Goal: Transaction & Acquisition: Book appointment/travel/reservation

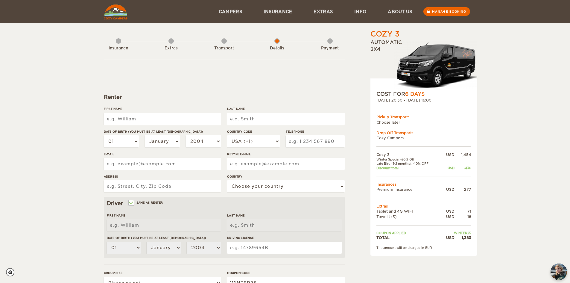
click at [142, 118] on input "First Name" at bounding box center [162, 119] width 117 height 12
type input "[PERSON_NAME]"
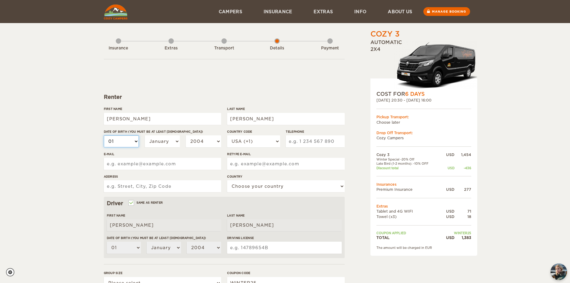
select select "20"
click at [125, 145] on select "01 02 03 04 05 06 07 08 09 10 11 12 13 14 15 16 17 18 19 20 21 22 23 24 25 26 2…" at bounding box center [121, 141] width 35 height 12
select select "27"
click at [104, 135] on select "01 02 03 04 05 06 07 08 09 10 11 12 13 14 15 16 17 18 19 20 21 22 23 24 25 26 2…" at bounding box center [121, 141] width 35 height 12
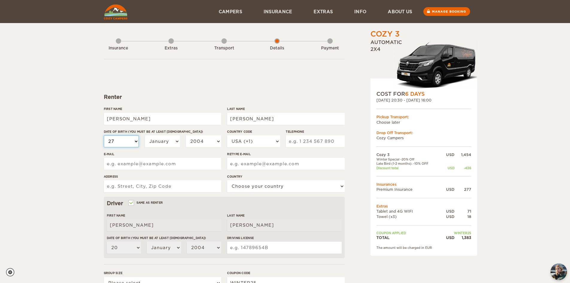
select select "27"
click at [163, 145] on select "January February March April May June July August September October November De…" at bounding box center [162, 141] width 35 height 12
select select "02"
click at [145, 135] on select "January February March April May June July August September October November De…" at bounding box center [162, 141] width 35 height 12
select select "02"
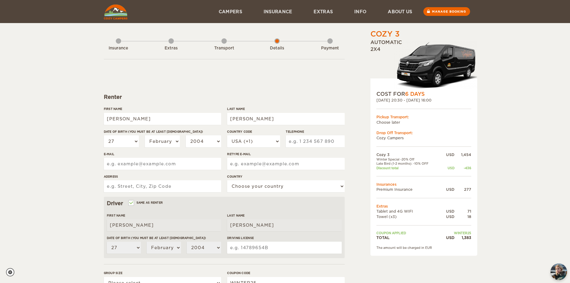
click at [209, 134] on div "Date of birth (You must be at least 20 years old) 01 02 03 04 05 06 07 08 09 10…" at bounding box center [162, 140] width 117 height 22
click at [206, 138] on select "2004 2003 2002 2001 2000 1999 1998 1997 1996 1995 1994 1993 1992 1991 1990 1989…" at bounding box center [203, 141] width 35 height 12
click at [186, 135] on select "2004 2003 2002 2001 2000 1999 1998 1997 1996 1995 1994 1993 1992 1991 1990 1989…" at bounding box center [203, 141] width 35 height 12
click at [306, 142] on input "Telephone" at bounding box center [315, 141] width 59 height 12
type input "412-523-9143"
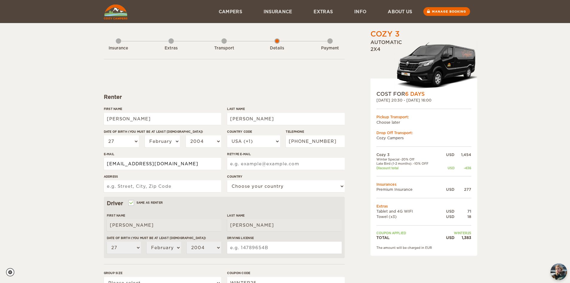
type input "jcarr0227@gmail.com"
type input "2640 Middle Road"
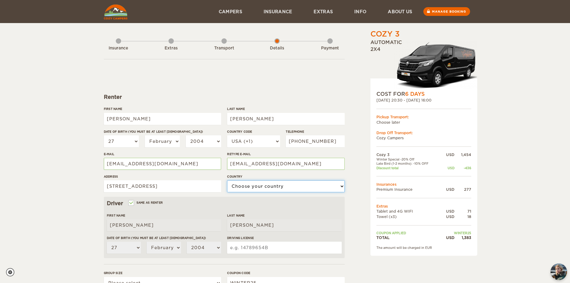
select select "222"
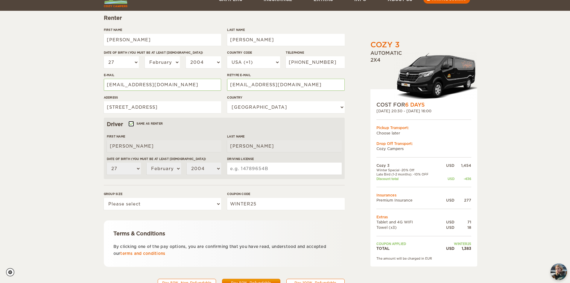
scroll to position [90, 0]
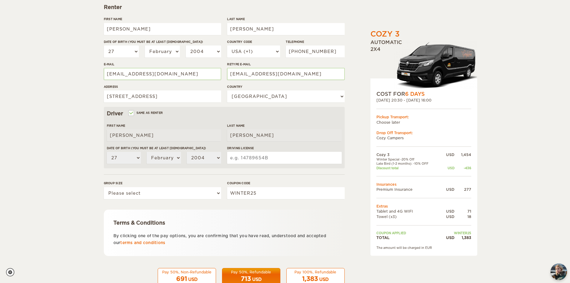
click at [257, 154] on input "Driving License" at bounding box center [284, 158] width 114 height 12
type input "33933084"
click at [159, 194] on select "Please select 1 2 3" at bounding box center [162, 193] width 117 height 12
select select "3"
click at [104, 187] on select "Please select 1 2 3" at bounding box center [162, 193] width 117 height 12
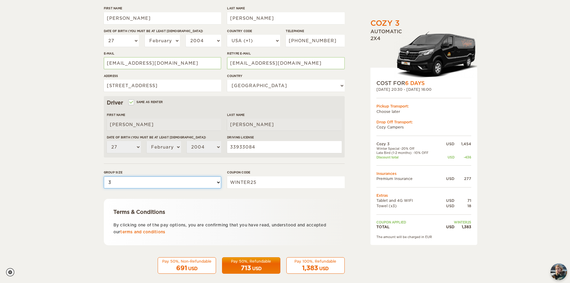
scroll to position [106, 0]
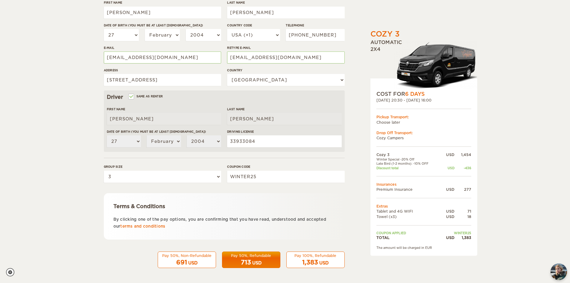
click at [316, 258] on div "1,383 USD" at bounding box center [315, 262] width 51 height 9
click at [324, 260] on div "USD" at bounding box center [323, 263] width 9 height 6
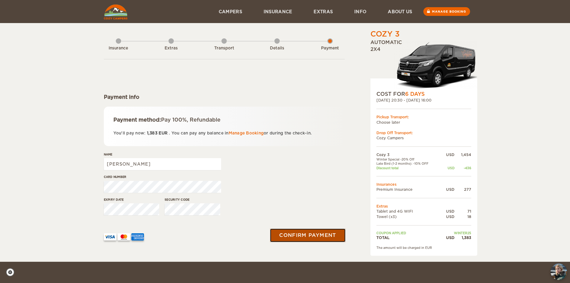
click at [319, 238] on button "Confirm payment" at bounding box center [307, 234] width 75 height 13
click at [271, 229] on button "submit" at bounding box center [308, 235] width 74 height 13
click at [317, 232] on button "submit" at bounding box center [308, 234] width 76 height 13
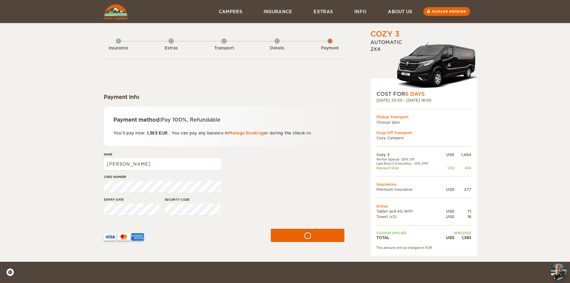
click at [280, 41] on div "Insurance Extras Transport Details Payment" at bounding box center [224, 44] width 241 height 30
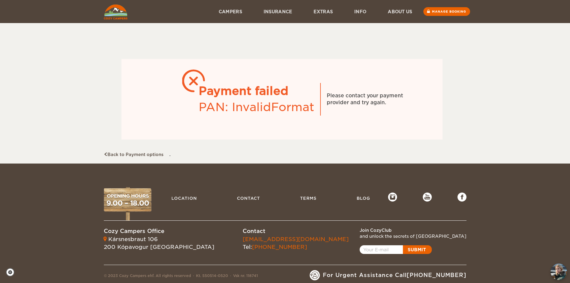
click at [118, 150] on div "Payment failed PAN: InvalidFormat Please contact your payment provider and try …" at bounding box center [282, 93] width 357 height 128
click at [116, 153] on link "Back to Payment options" at bounding box center [134, 154] width 60 height 5
